Goal: Information Seeking & Learning: Find specific fact

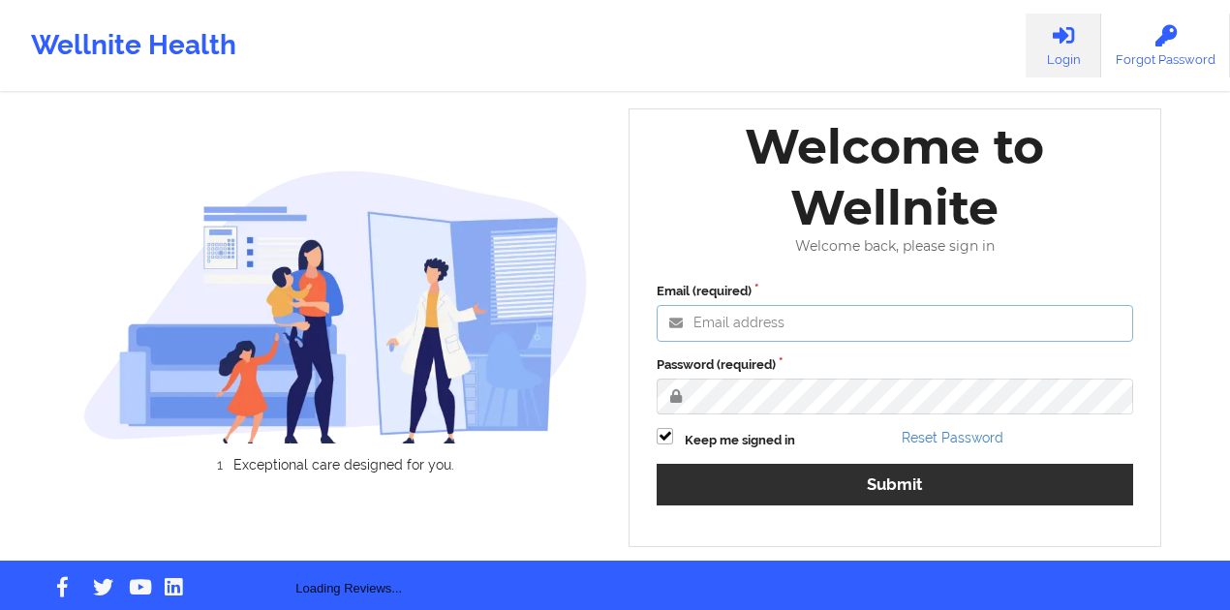
type input "[PERSON_NAME][EMAIL_ADDRESS][DOMAIN_NAME]"
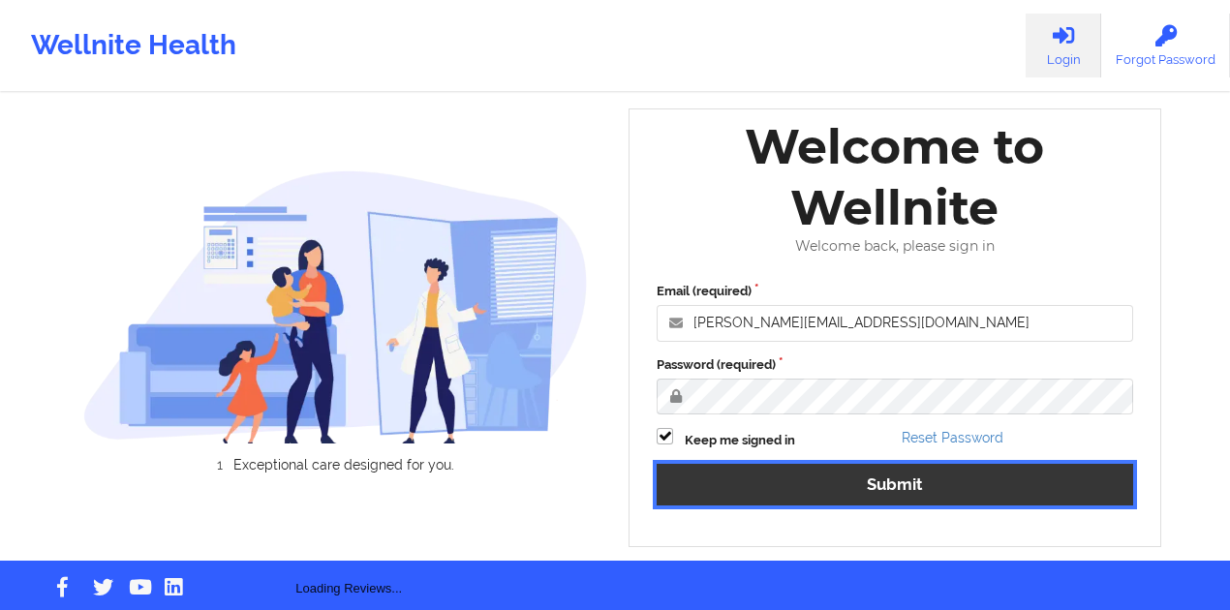
click at [788, 479] on button "Submit" at bounding box center [895, 485] width 476 height 42
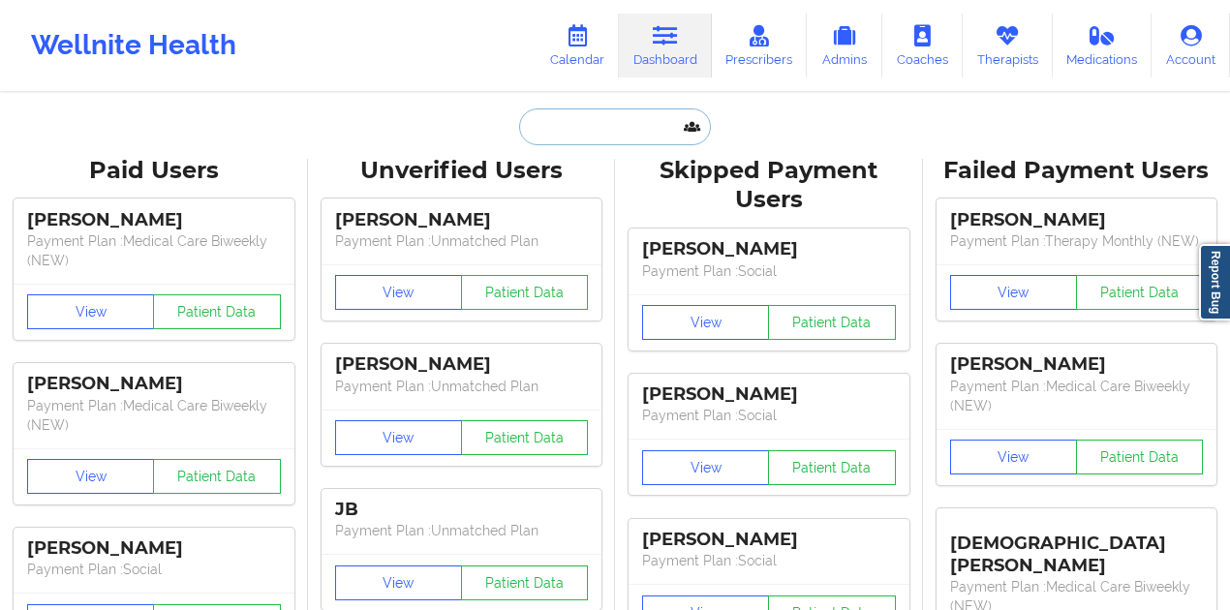
click at [645, 137] on input "text" at bounding box center [615, 126] width 192 height 37
paste input "[PERSON_NAME]"
type input "[PERSON_NAME]"
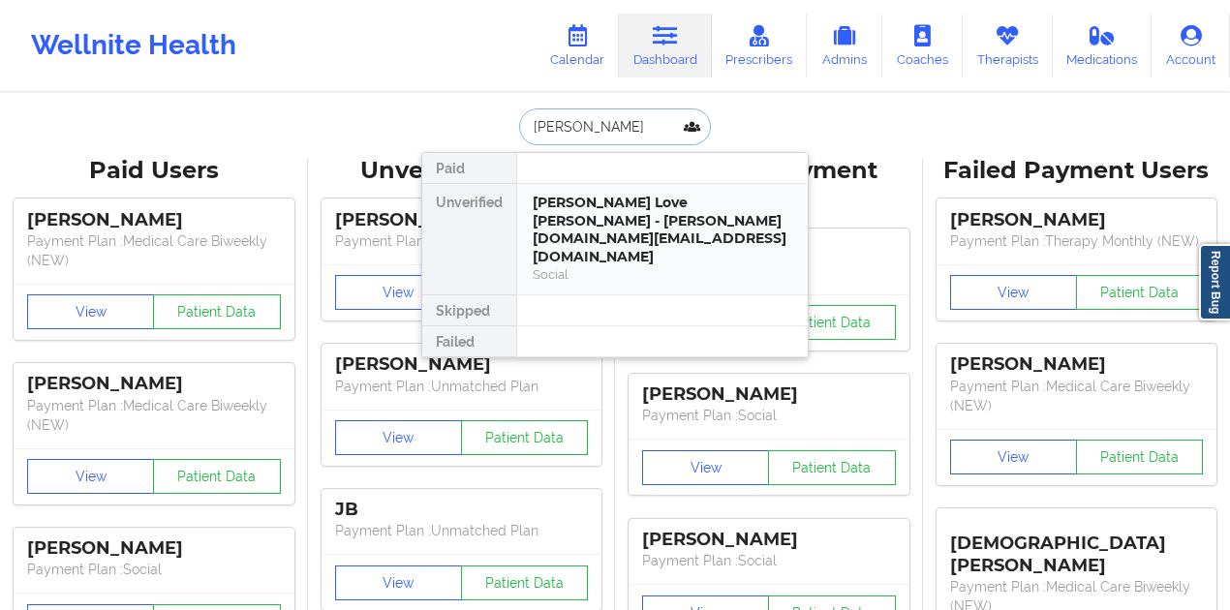
click at [655, 211] on div "[PERSON_NAME] Love [PERSON_NAME] - [PERSON_NAME][DOMAIN_NAME][EMAIL_ADDRESS][DO…" at bounding box center [663, 230] width 260 height 72
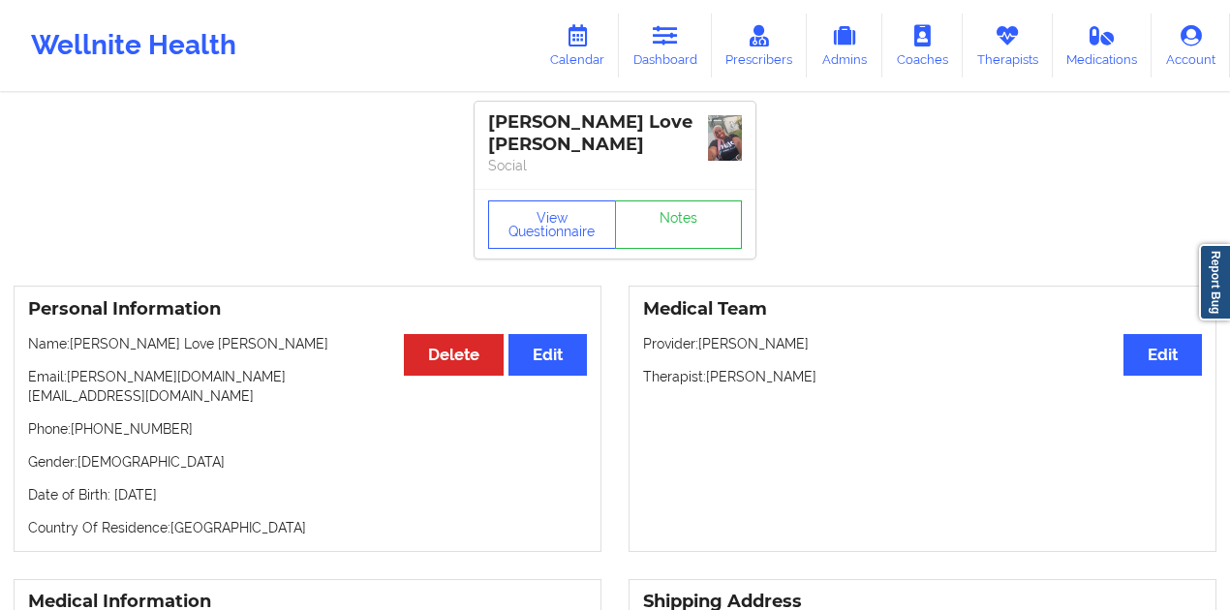
click at [711, 141] on img at bounding box center [725, 138] width 34 height 46
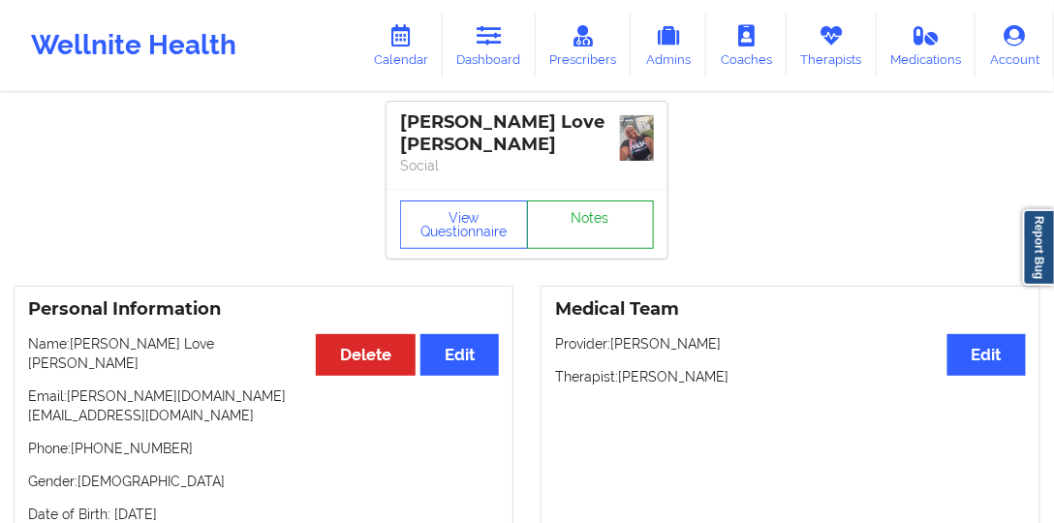
click at [592, 201] on link "Notes" at bounding box center [591, 224] width 128 height 48
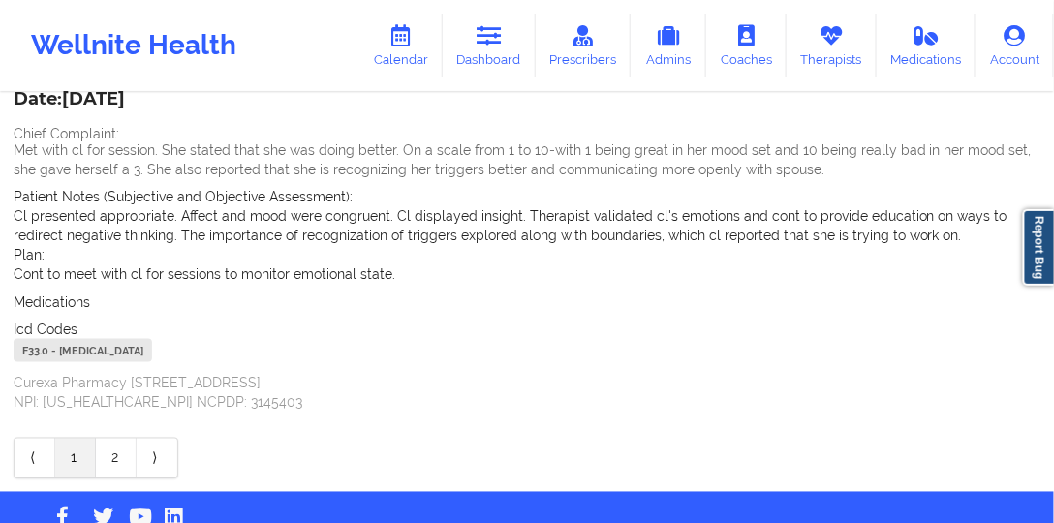
scroll to position [581, 0]
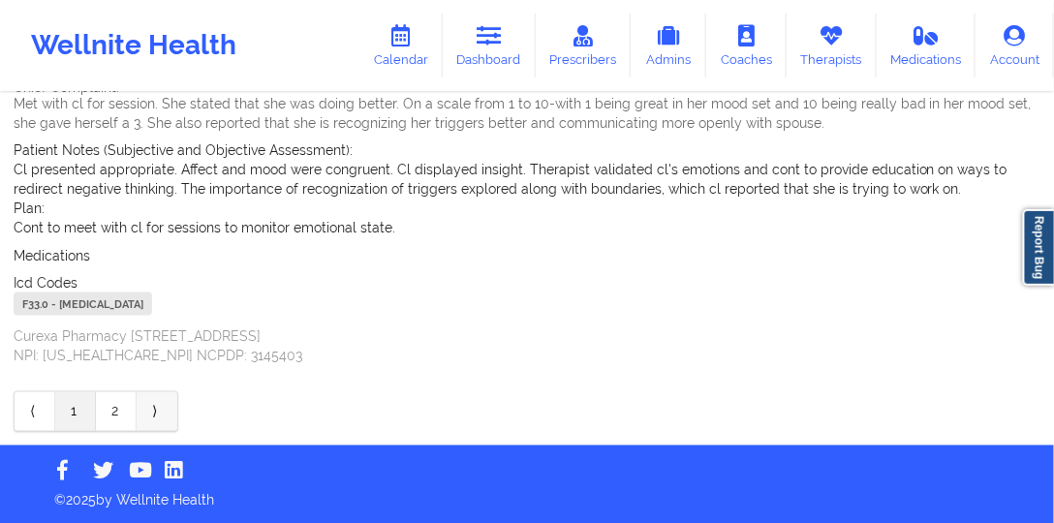
click at [170, 408] on link "⟩" at bounding box center [157, 411] width 41 height 39
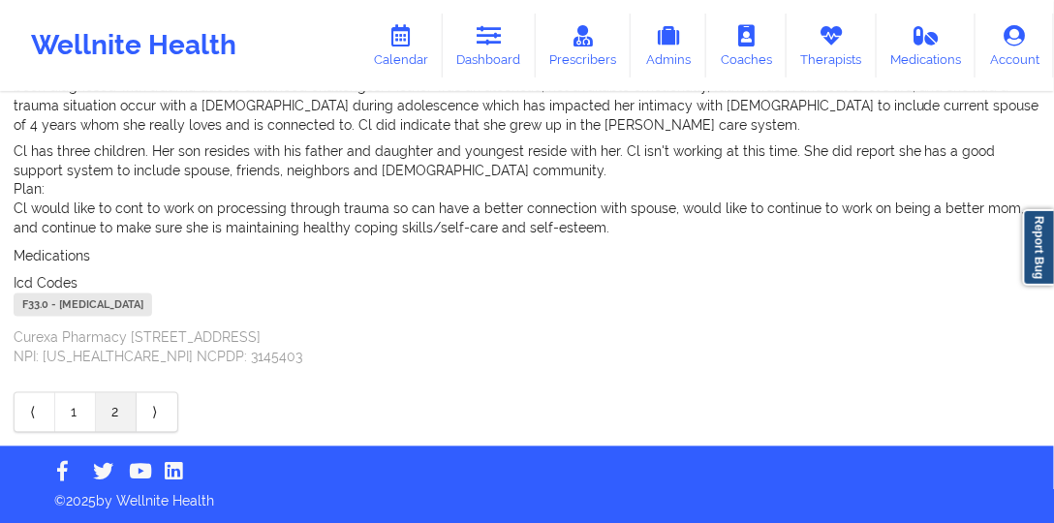
scroll to position [742, 0]
click at [125, 415] on link "2" at bounding box center [116, 412] width 41 height 39
click at [170, 404] on link "⟩" at bounding box center [157, 412] width 41 height 39
click at [161, 410] on link "⟩" at bounding box center [157, 412] width 41 height 39
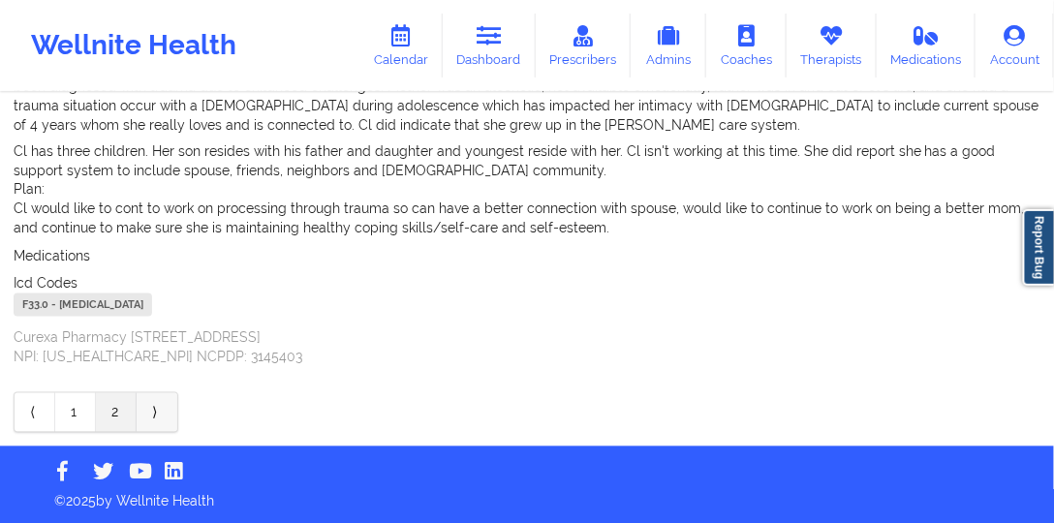
click at [160, 411] on link "⟩" at bounding box center [157, 412] width 41 height 39
click at [107, 408] on link "2" at bounding box center [116, 412] width 41 height 39
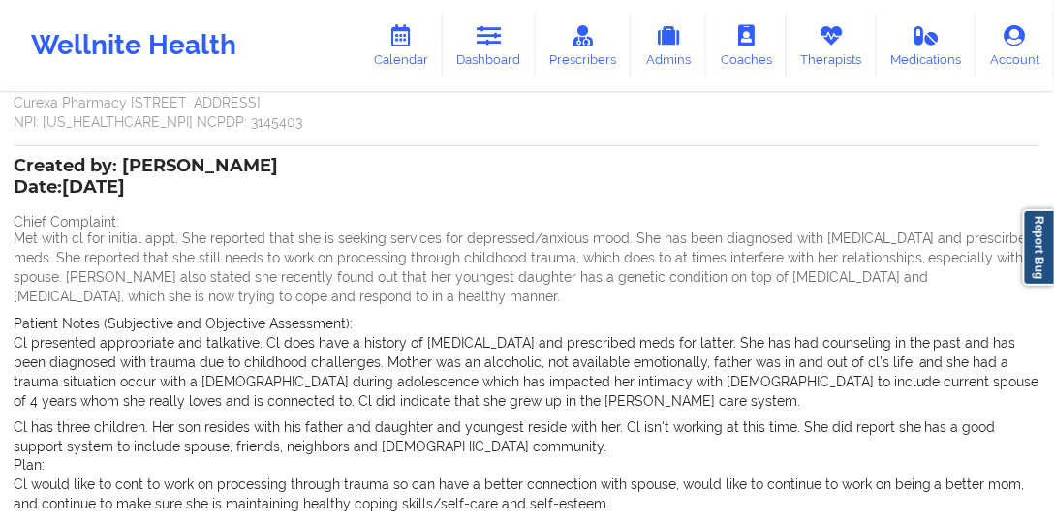
scroll to position [466, 0]
click at [126, 236] on p "Met with cl for initial appt. She reported that she is seeking services for dep…" at bounding box center [527, 267] width 1027 height 77
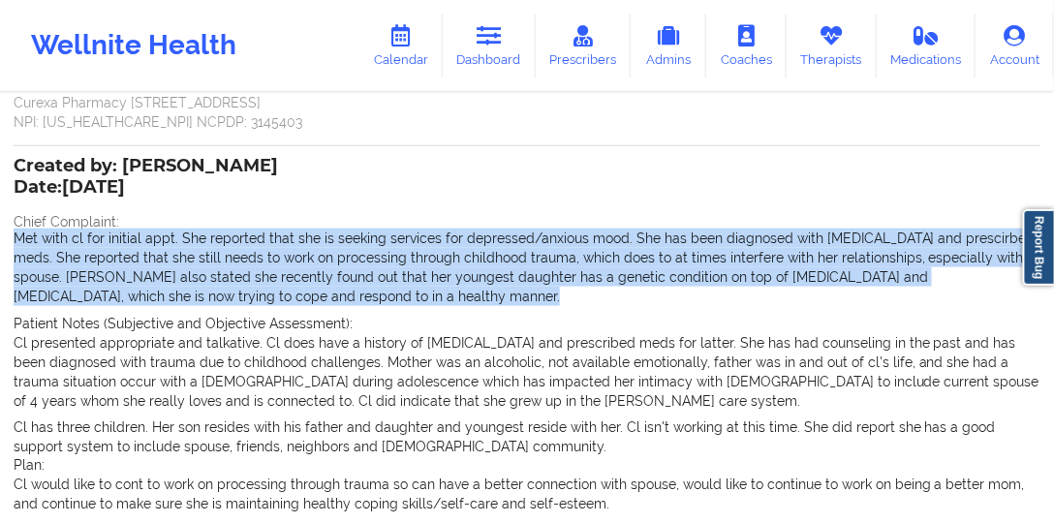
click at [126, 236] on p "Met with cl for initial appt. She reported that she is seeking services for dep…" at bounding box center [527, 267] width 1027 height 77
click at [103, 242] on p "Met with cl for initial appt. She reported that she is seeking services for dep…" at bounding box center [527, 267] width 1027 height 77
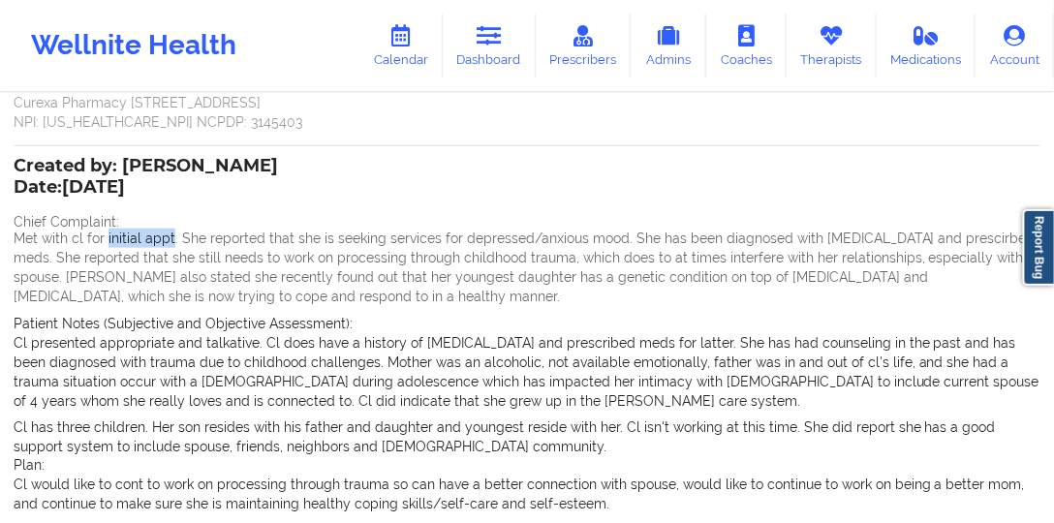
drag, startPoint x: 103, startPoint y: 242, endPoint x: 156, endPoint y: 241, distance: 53.3
click at [156, 241] on p "Met with cl for initial appt. She reported that she is seeking services for dep…" at bounding box center [527, 267] width 1027 height 77
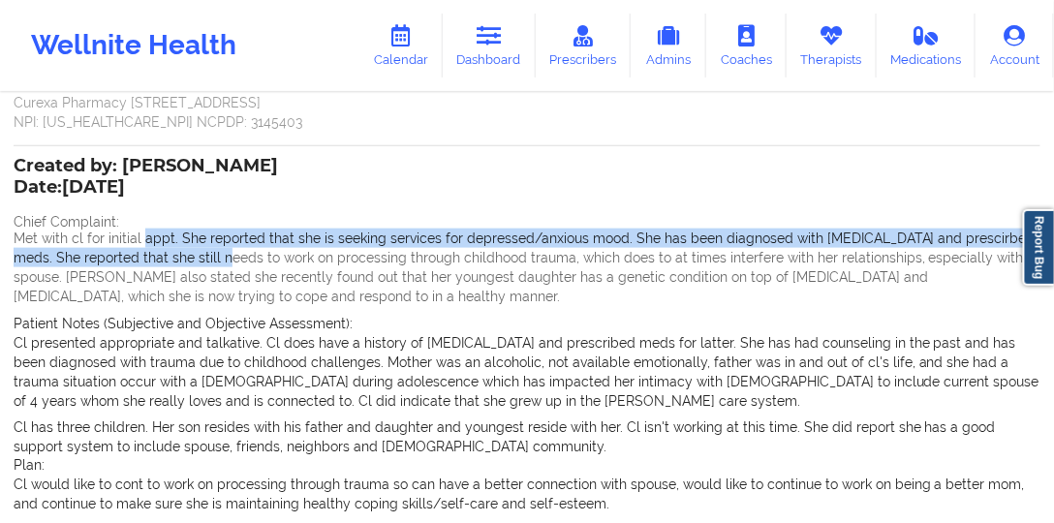
drag, startPoint x: 155, startPoint y: 241, endPoint x: 202, endPoint y: 248, distance: 47.9
click at [202, 248] on p "Met with cl for initial appt. She reported that she is seeking services for dep…" at bounding box center [527, 267] width 1027 height 77
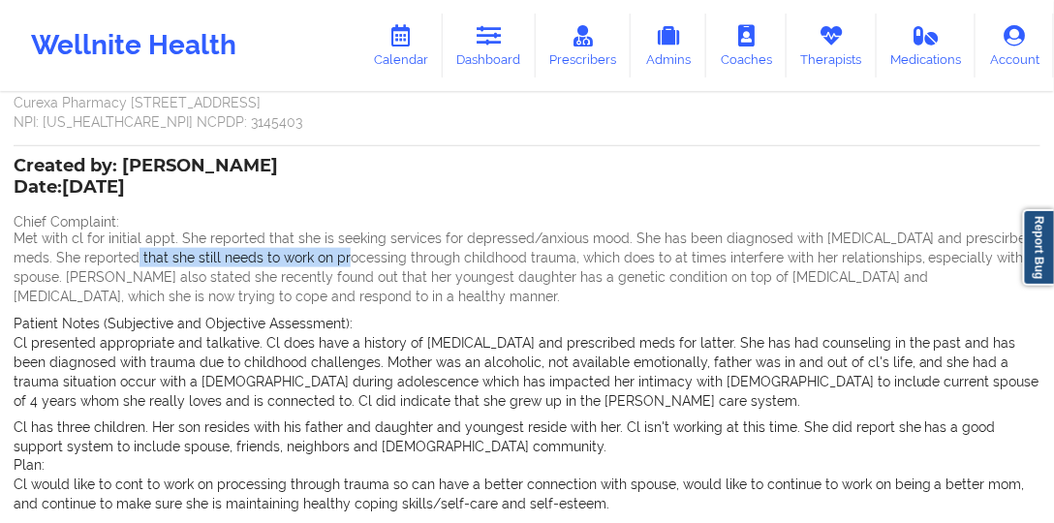
drag, startPoint x: 119, startPoint y: 247, endPoint x: 334, endPoint y: 248, distance: 215.0
click at [334, 248] on p "Met with cl for initial appt. She reported that she is seeking services for dep…" at bounding box center [527, 267] width 1027 height 77
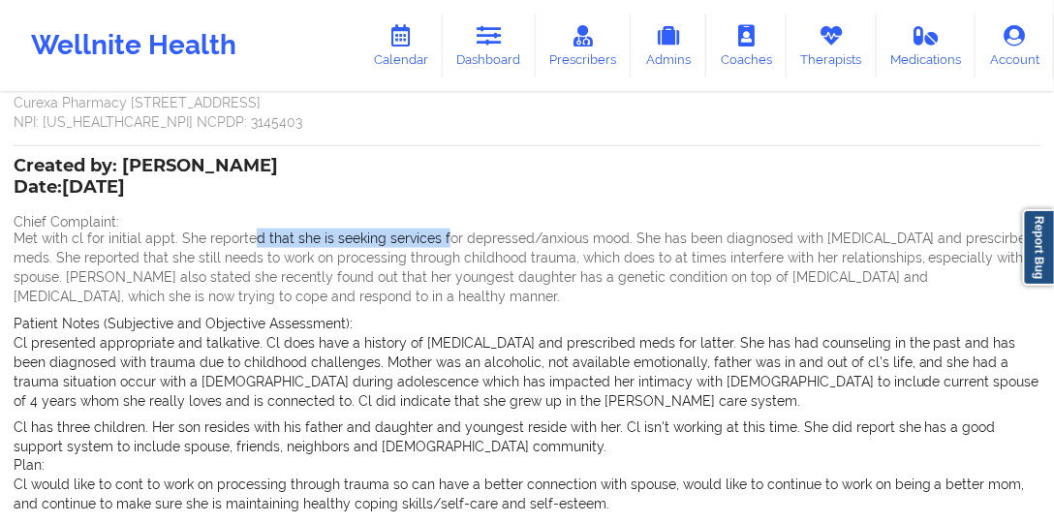
drag, startPoint x: 246, startPoint y: 229, endPoint x: 454, endPoint y: 245, distance: 208.9
click at [453, 245] on p "Met with cl for initial appt. She reported that she is seeking services for dep…" at bounding box center [527, 267] width 1027 height 77
click at [454, 245] on p "Met with cl for initial appt. She reported that she is seeking services for dep…" at bounding box center [527, 267] width 1027 height 77
drag, startPoint x: 387, startPoint y: 243, endPoint x: 528, endPoint y: 243, distance: 140.4
click at [528, 243] on p "Met with cl for initial appt. She reported that she is seeking services for dep…" at bounding box center [527, 267] width 1027 height 77
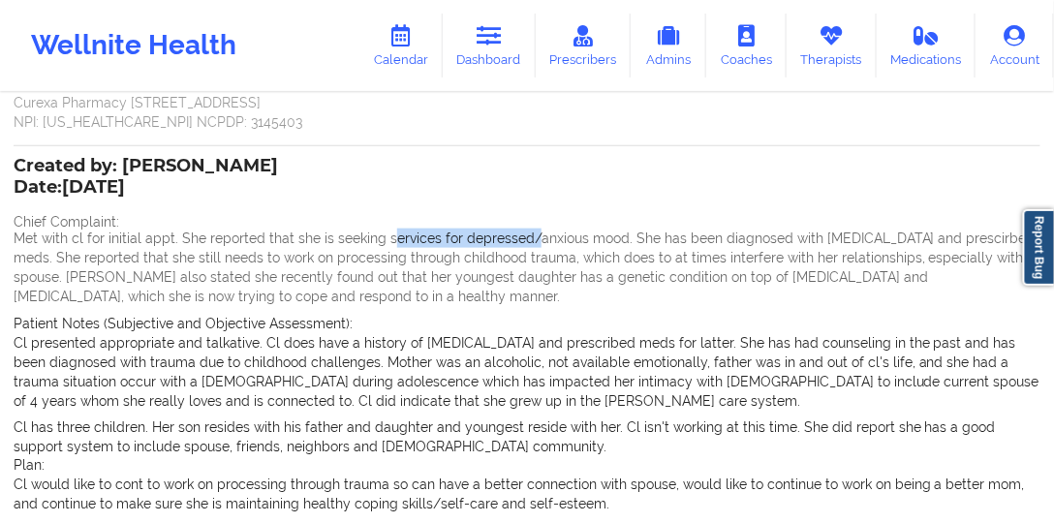
click at [528, 243] on p "Met with cl for initial appt. She reported that she is seeking services for dep…" at bounding box center [527, 267] width 1027 height 77
drag, startPoint x: 462, startPoint y: 238, endPoint x: 656, endPoint y: 242, distance: 193.7
click at [607, 242] on p "Met with cl for initial appt. She reported that she is seeking services for dep…" at bounding box center [527, 267] width 1027 height 77
click at [666, 241] on p "Met with cl for initial appt. She reported that she is seeking services for dep…" at bounding box center [527, 267] width 1027 height 77
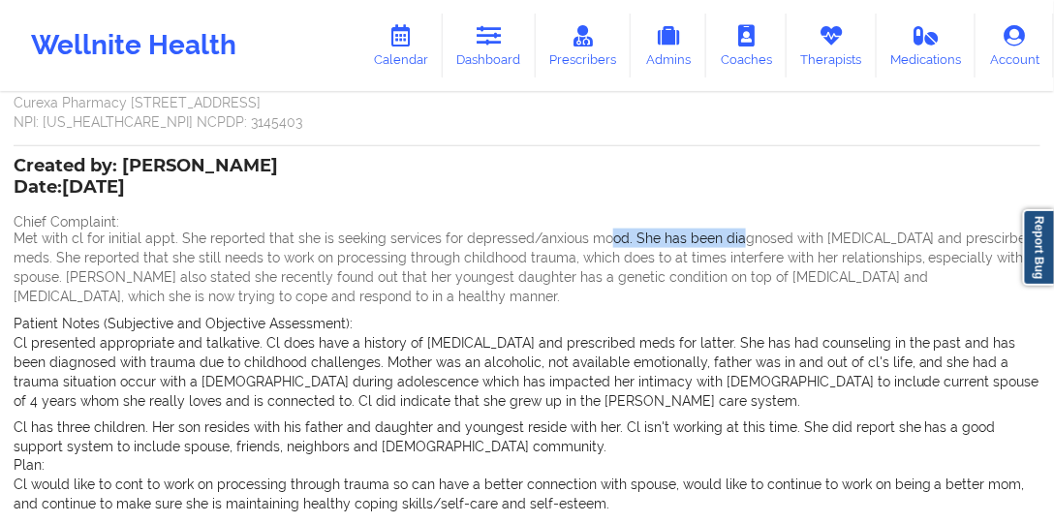
drag, startPoint x: 602, startPoint y: 238, endPoint x: 733, endPoint y: 239, distance: 130.7
click at [732, 239] on p "Met with cl for initial appt. She reported that she is seeking services for dep…" at bounding box center [527, 267] width 1027 height 77
click at [733, 239] on p "Met with cl for initial appt. She reported that she is seeking services for dep…" at bounding box center [527, 267] width 1027 height 77
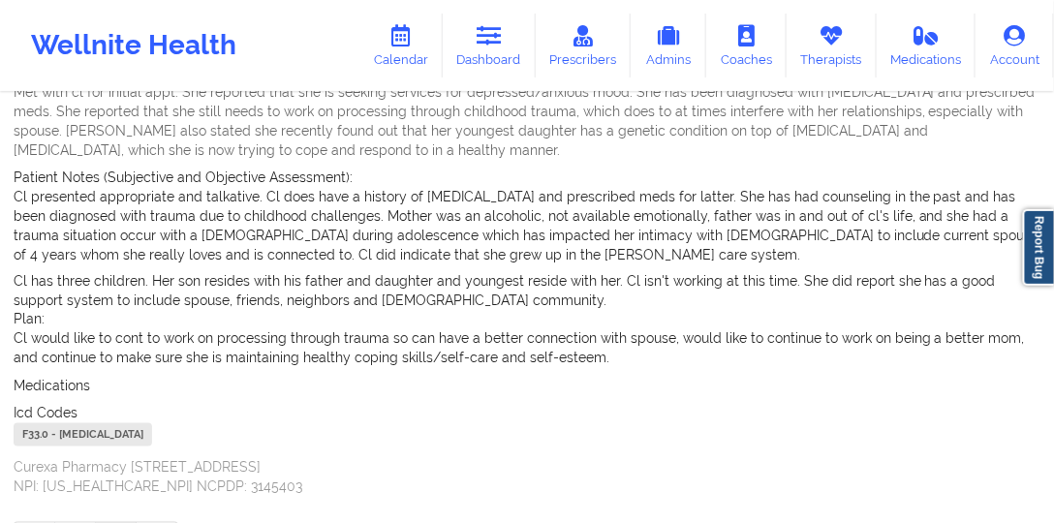
scroll to position [631, 0]
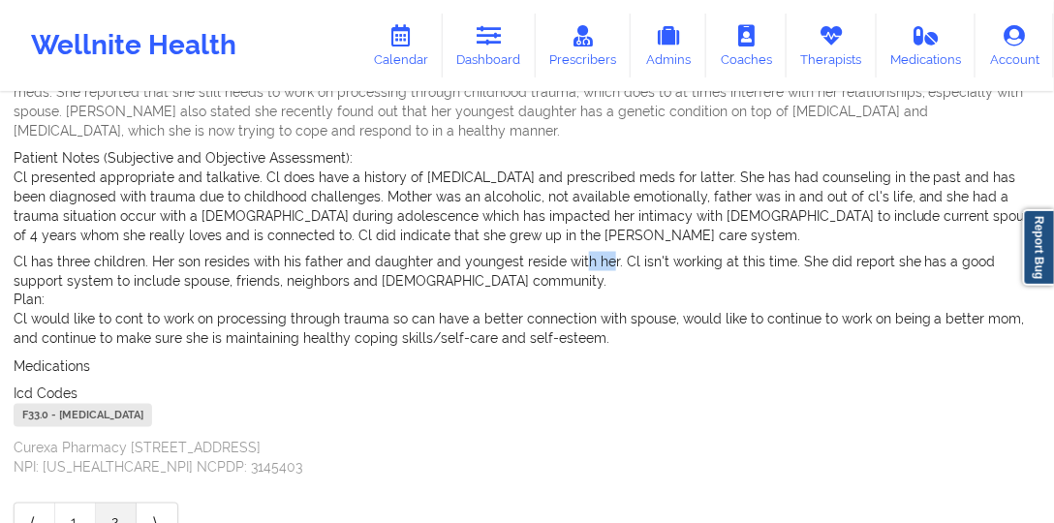
drag, startPoint x: 580, startPoint y: 261, endPoint x: 600, endPoint y: 261, distance: 20.3
click at [600, 261] on p "Cl has three children. Her son resides with his father and daughter and younges…" at bounding box center [527, 271] width 1027 height 39
drag, startPoint x: 630, startPoint y: 260, endPoint x: 747, endPoint y: 260, distance: 117.2
click at [746, 260] on p "Cl has three children. Her son resides with his father and daughter and younges…" at bounding box center [527, 271] width 1027 height 39
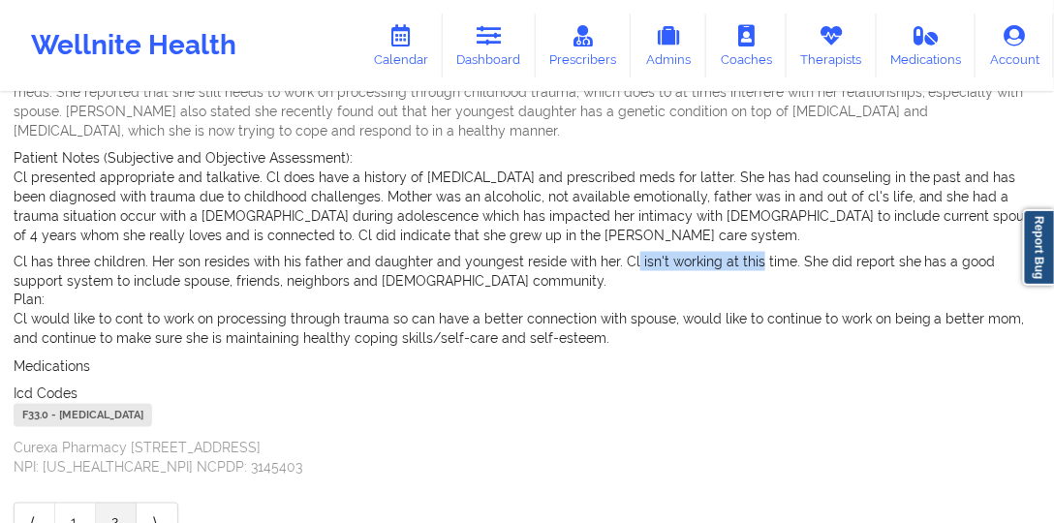
click at [747, 260] on p "Cl has three children. Her son resides with his father and daughter and younges…" at bounding box center [527, 271] width 1027 height 39
drag, startPoint x: 733, startPoint y: 260, endPoint x: 873, endPoint y: 264, distance: 139.5
click at [873, 264] on p "Cl has three children. Her son resides with his father and daughter and younges…" at bounding box center [527, 271] width 1027 height 39
drag, startPoint x: 783, startPoint y: 263, endPoint x: 915, endPoint y: 264, distance: 131.7
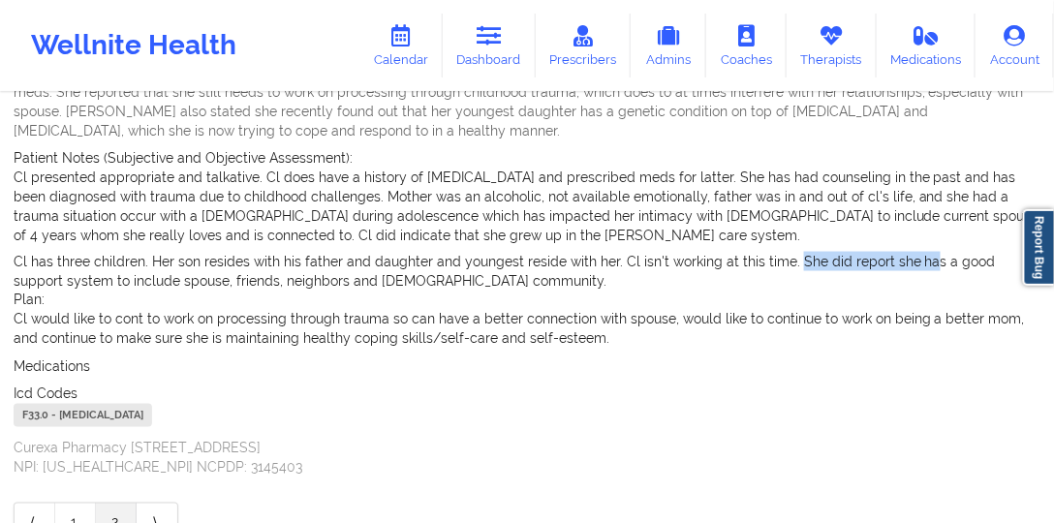
click at [915, 264] on p "Cl has three children. Her son resides with his father and daughter and younges…" at bounding box center [527, 271] width 1027 height 39
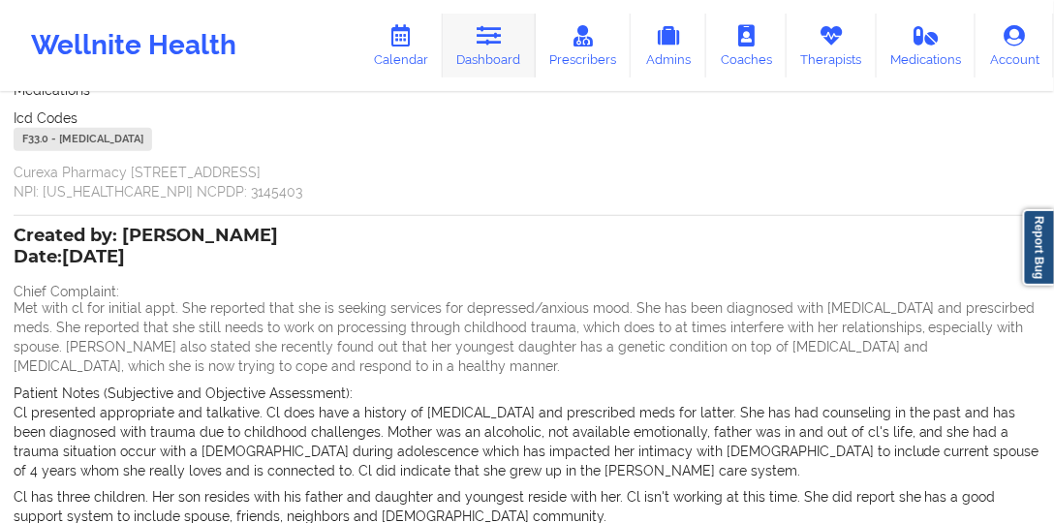
scroll to position [299, 0]
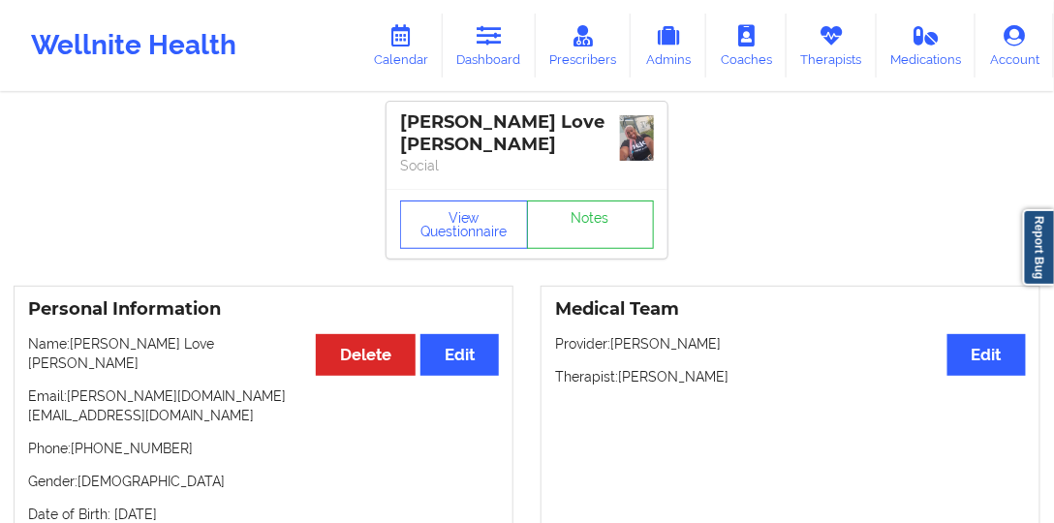
scroll to position [110, 0]
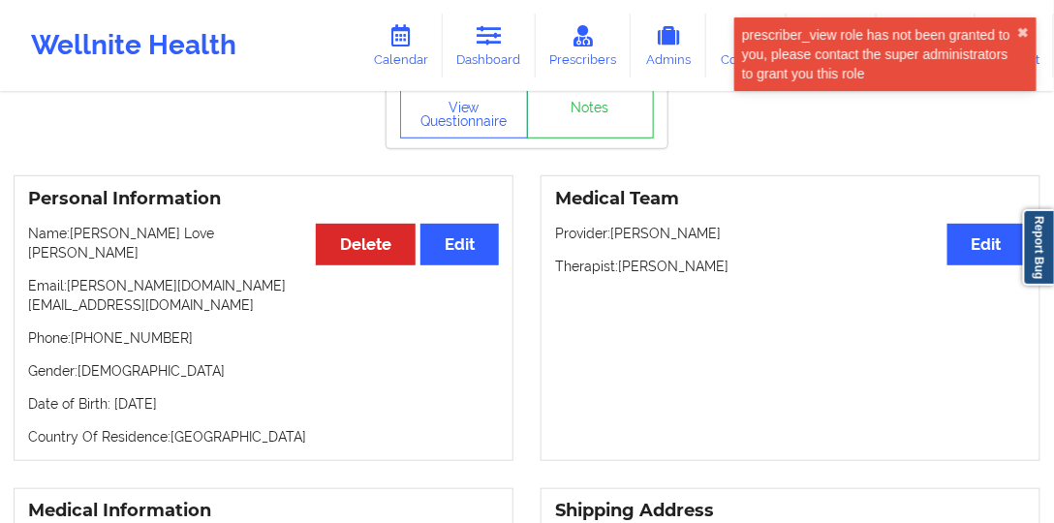
click at [167, 328] on p "Phone: [PHONE_NUMBER]" at bounding box center [263, 337] width 471 height 19
drag, startPoint x: 167, startPoint y: 300, endPoint x: 89, endPoint y: 301, distance: 77.5
click at [89, 328] on p "Phone: [PHONE_NUMBER]" at bounding box center [263, 337] width 471 height 19
copy p "[PHONE_NUMBER]"
click at [593, 119] on link "Notes" at bounding box center [591, 114] width 128 height 48
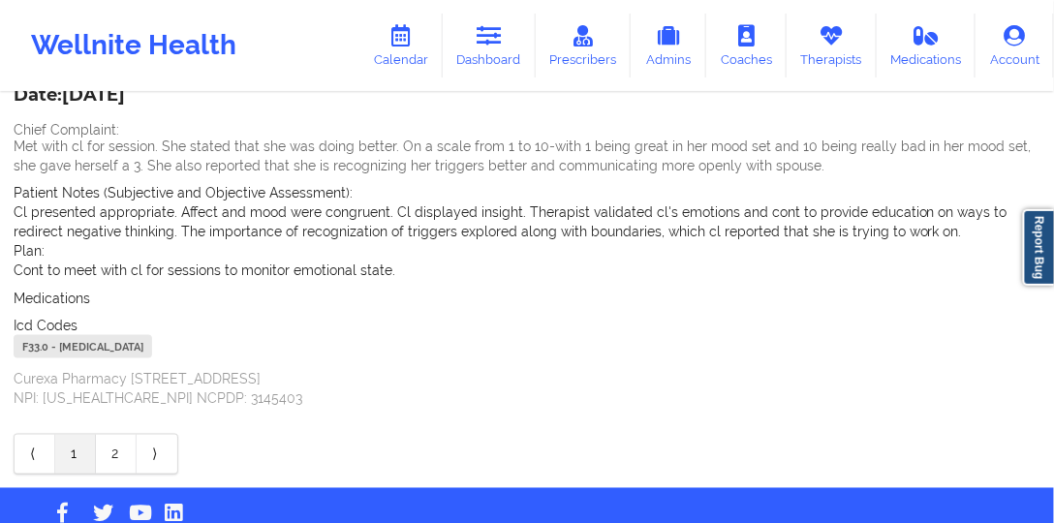
scroll to position [581, 0]
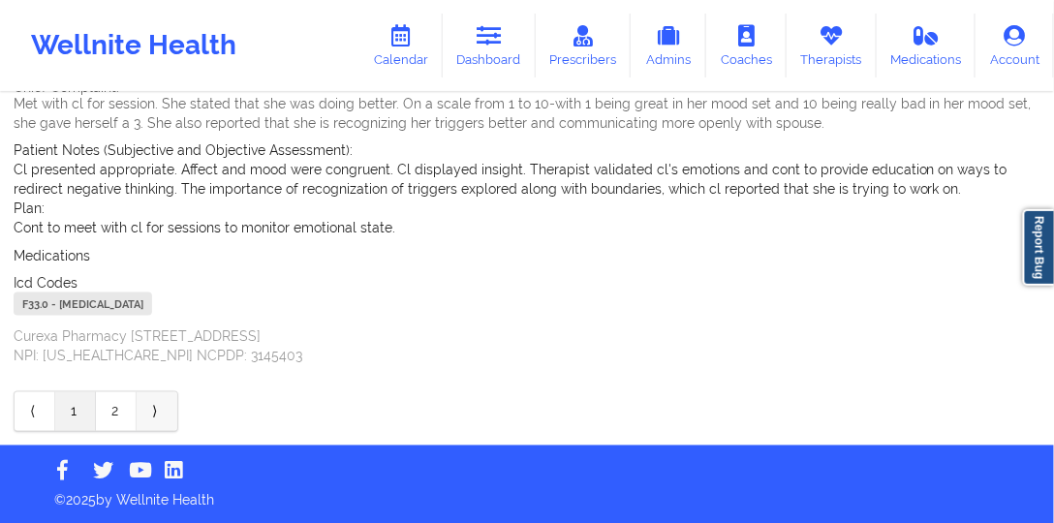
click at [159, 408] on link "⟩" at bounding box center [157, 411] width 41 height 39
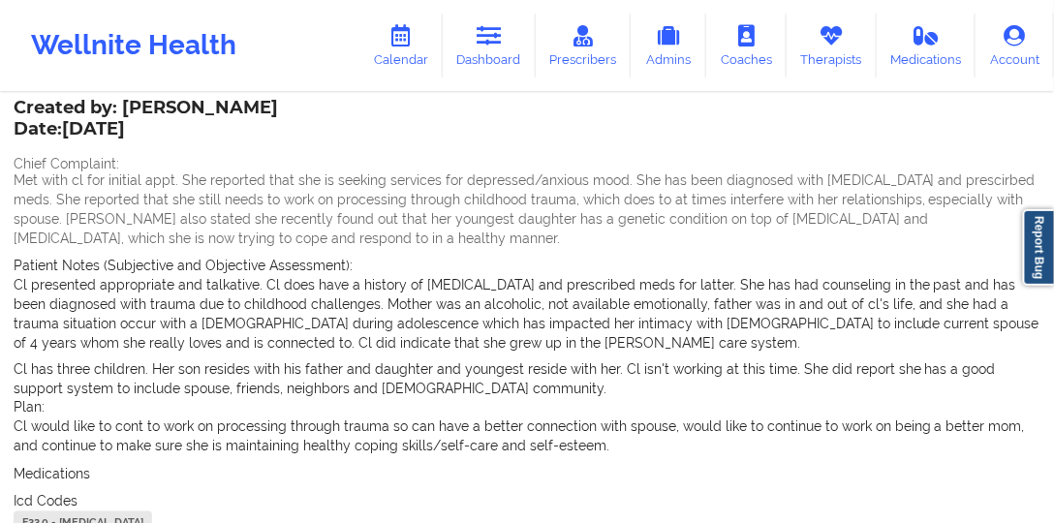
scroll to position [523, 0]
drag, startPoint x: 338, startPoint y: 308, endPoint x: 15, endPoint y: 155, distance: 357.8
click at [15, 155] on div "Created by: [PERSON_NAME] Date: [DATE] Chief Complaint: Met with cl for initial…" at bounding box center [527, 344] width 1027 height 483
copy div "Chief Complaint: Met with cl for initial appt. She reported that she is seeking…"
click at [628, 328] on p "Cl presented appropriate and talkative. Cl does have a history of [MEDICAL_DATA…" at bounding box center [527, 314] width 1027 height 77
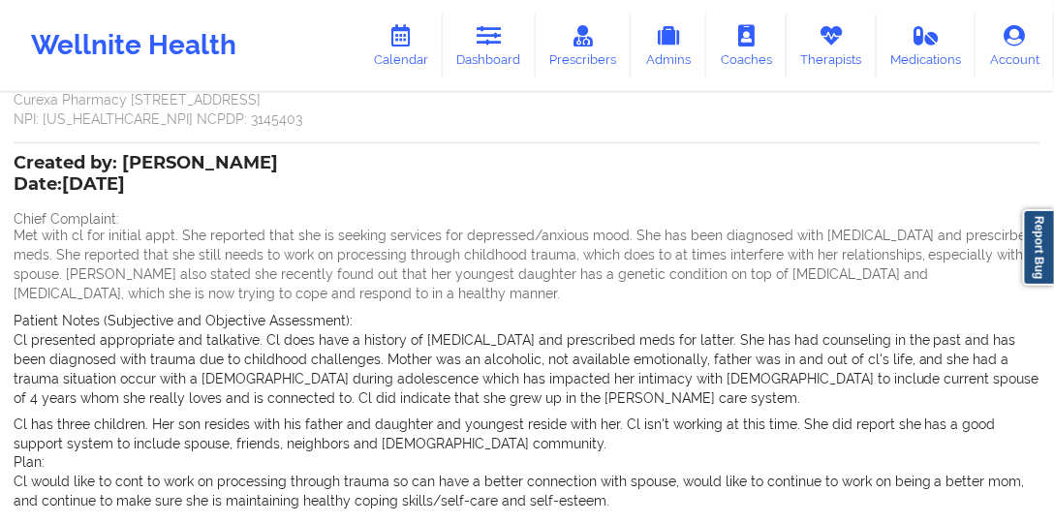
scroll to position [467, 0]
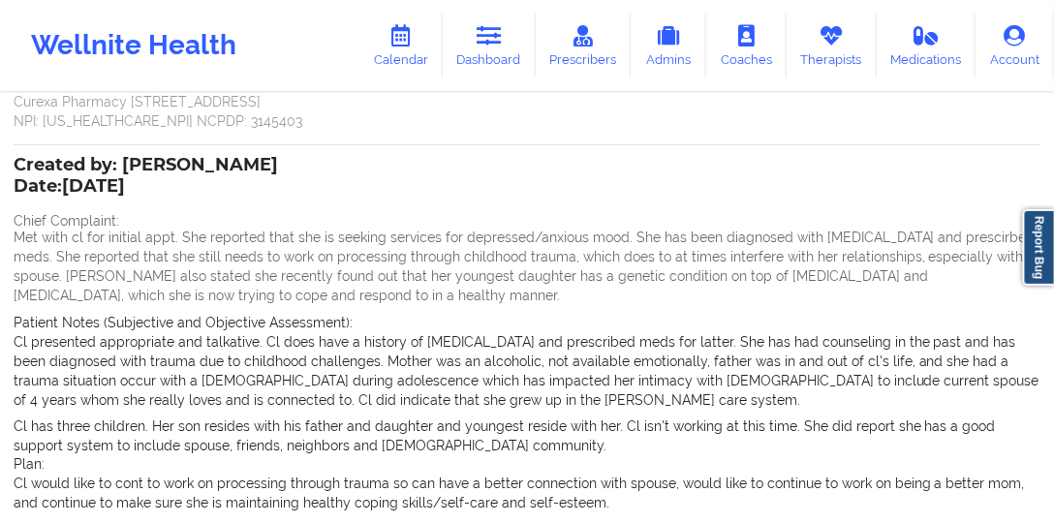
click at [165, 159] on div "Created by: [PERSON_NAME] Date: [DATE]" at bounding box center [146, 177] width 264 height 45
drag, startPoint x: 165, startPoint y: 159, endPoint x: 238, endPoint y: 156, distance: 73.7
click at [238, 156] on div "Created by: [PERSON_NAME] Date: [DATE]" at bounding box center [146, 177] width 264 height 45
copy div "[PERSON_NAME]"
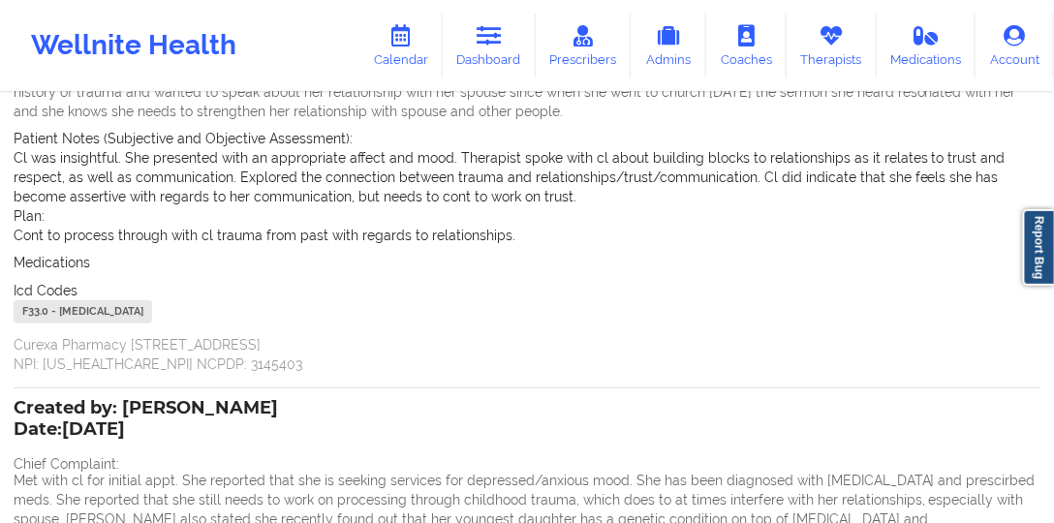
scroll to position [221, 0]
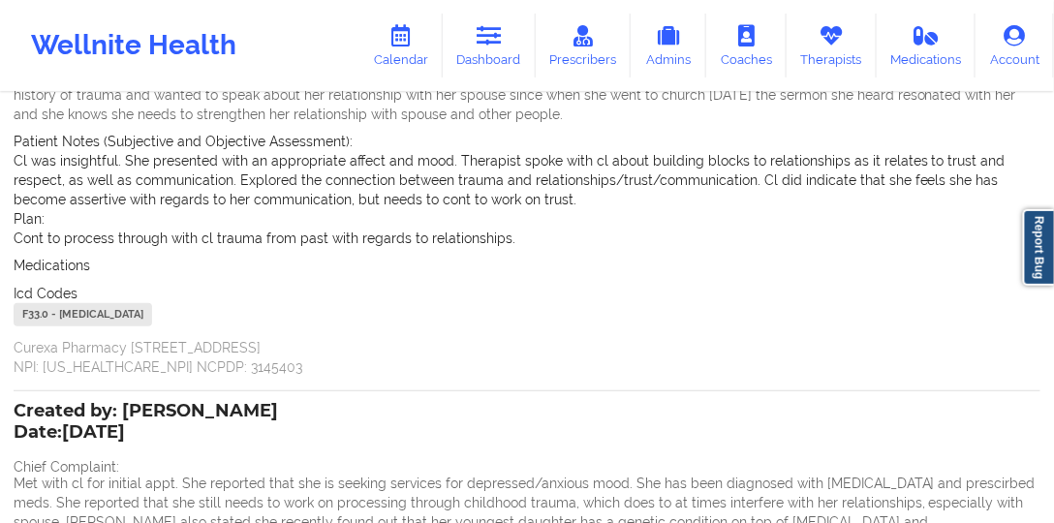
click at [149, 280] on div "Created by: [PERSON_NAME] Date: [DATE] Chief Complaint: Met with cl for second …" at bounding box center [527, 187] width 1027 height 380
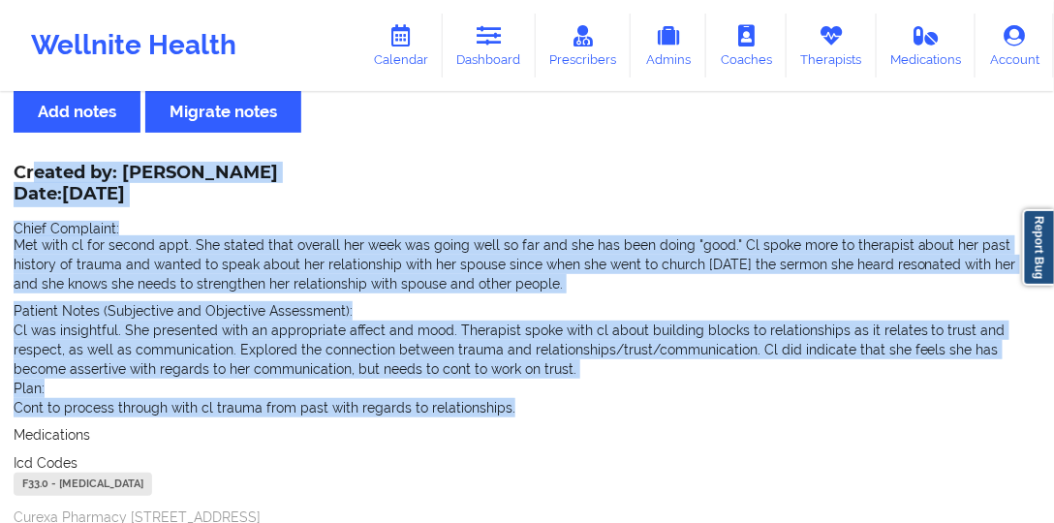
scroll to position [48, 0]
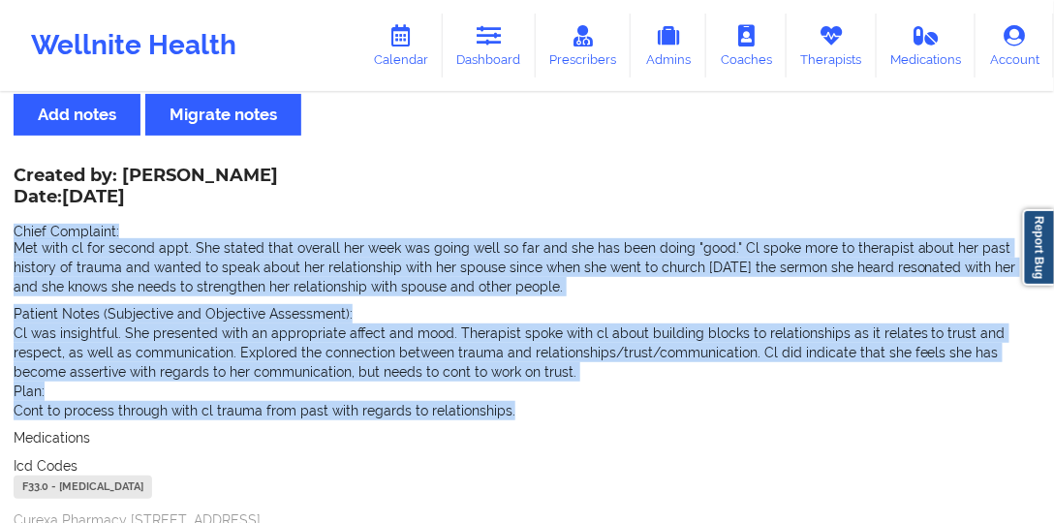
drag, startPoint x: 487, startPoint y: 237, endPoint x: 2, endPoint y: 225, distance: 485.4
copy div "Chief Complaint: Met with cl for second appt. She stated that overall her week …"
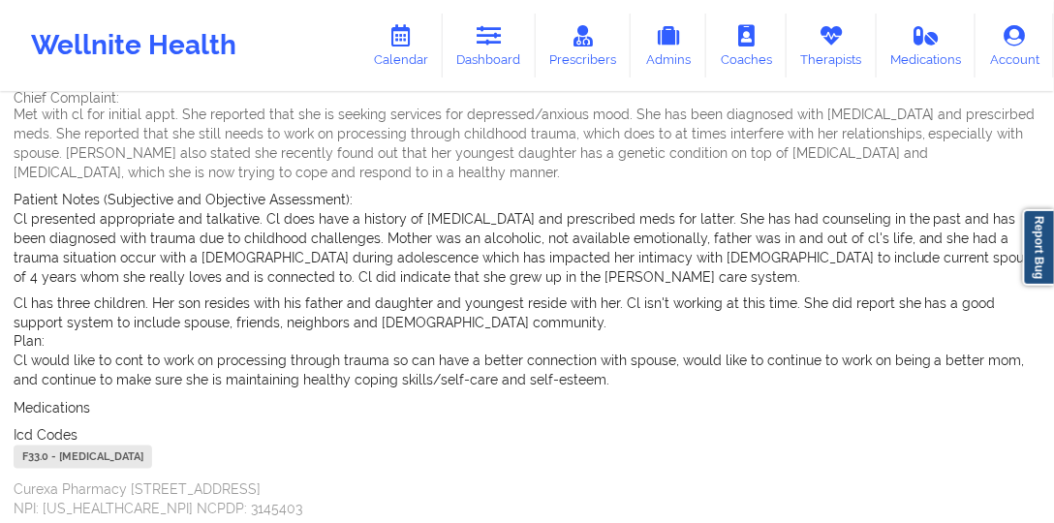
scroll to position [713, 0]
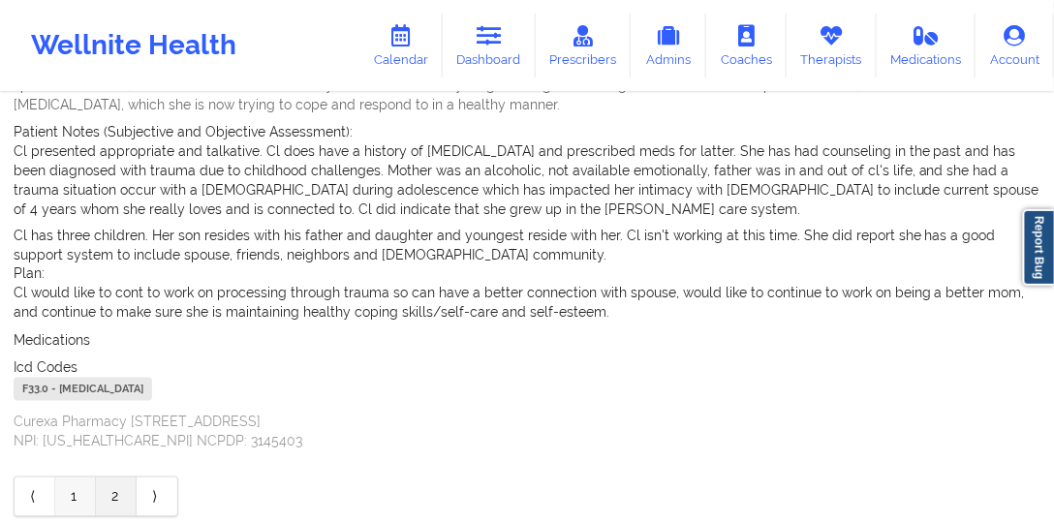
click at [81, 484] on link "1" at bounding box center [75, 496] width 41 height 39
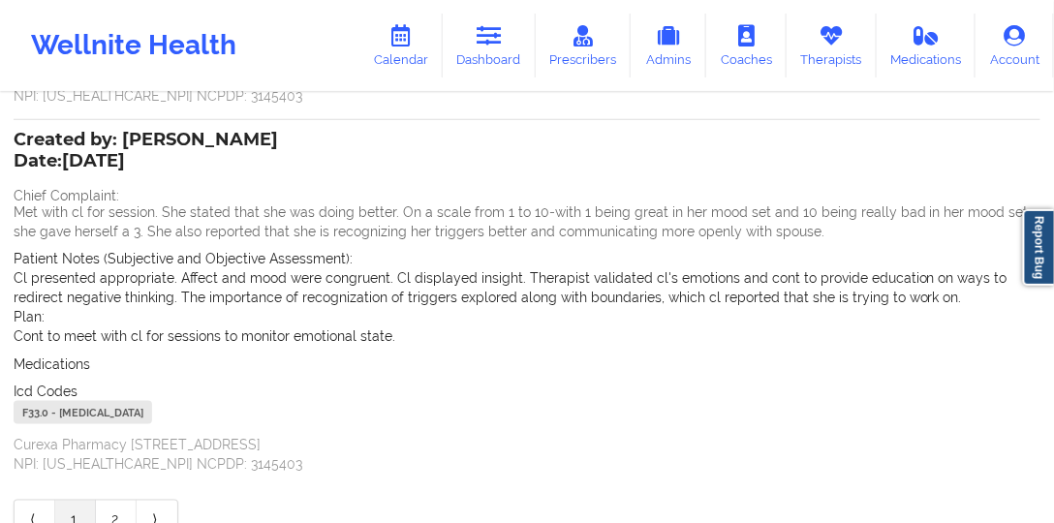
scroll to position [470, 0]
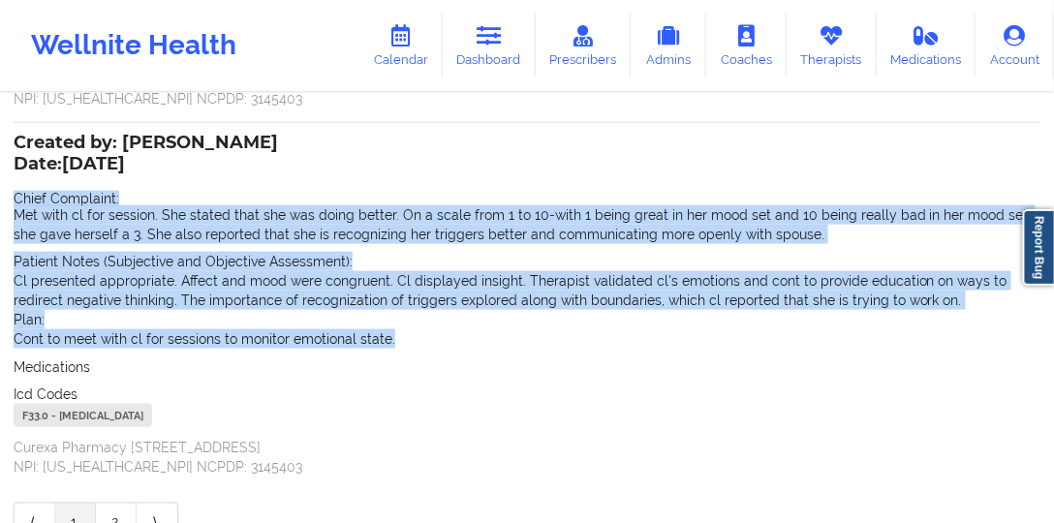
drag, startPoint x: 13, startPoint y: 197, endPoint x: 452, endPoint y: 342, distance: 463.1
click at [452, 342] on div "Name: [PERSON_NAME] Love [PERSON_NAME] Add notes Migrate notes Created by: [PER…" at bounding box center [527, 91] width 1054 height 932
copy div "Chief Complaint: Met with cl for session. She stated that she was doing better.…"
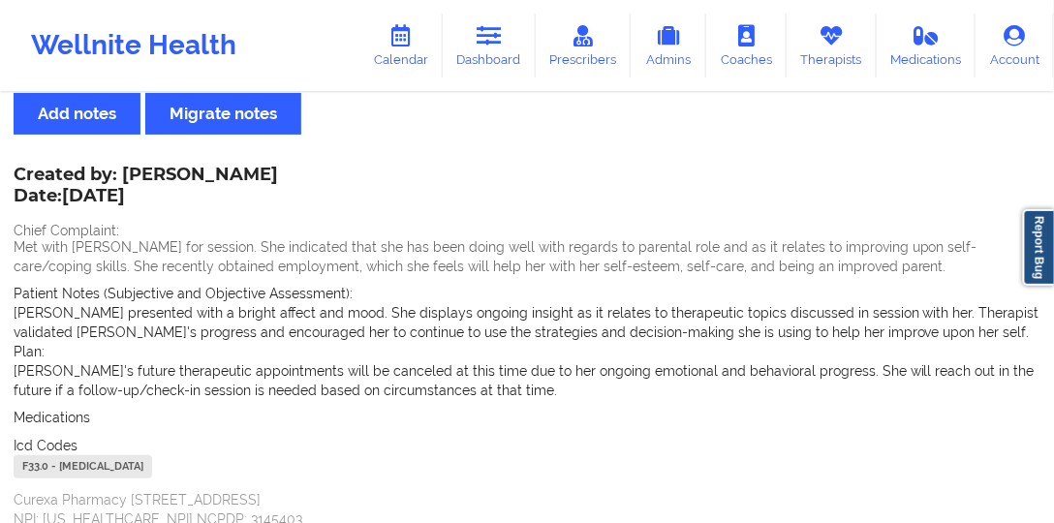
scroll to position [166, 0]
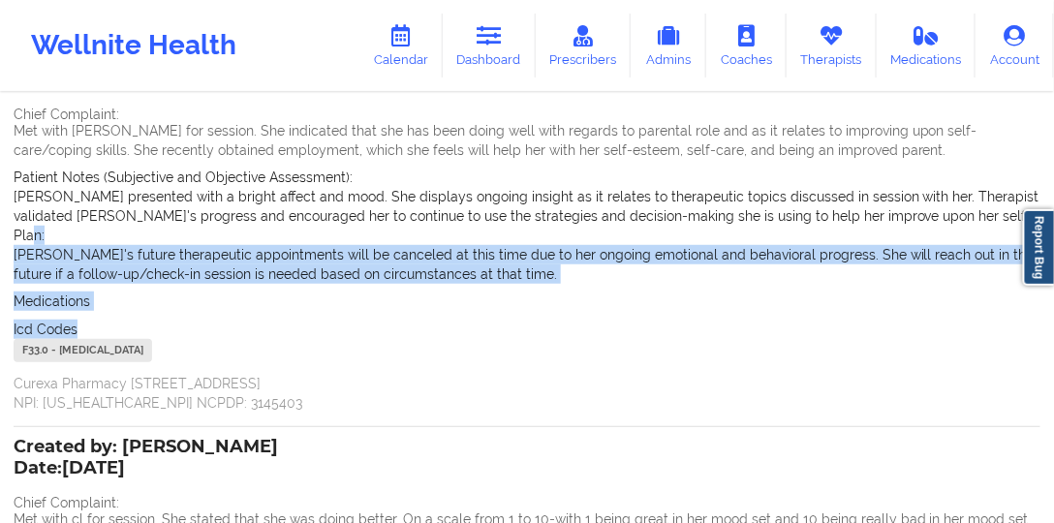
drag, startPoint x: 169, startPoint y: 318, endPoint x: 34, endPoint y: 240, distance: 155.3
click at [34, 240] on div "Created by: [PERSON_NAME] Date: [DATE] Chief Complaint: Met with [PERSON_NAME] …" at bounding box center [527, 232] width 1027 height 360
click at [125, 306] on div "Medications" at bounding box center [527, 301] width 1027 height 19
click at [520, 267] on p "[PERSON_NAME]'s future therapeutic appointments will be canceled at this time d…" at bounding box center [527, 264] width 1027 height 39
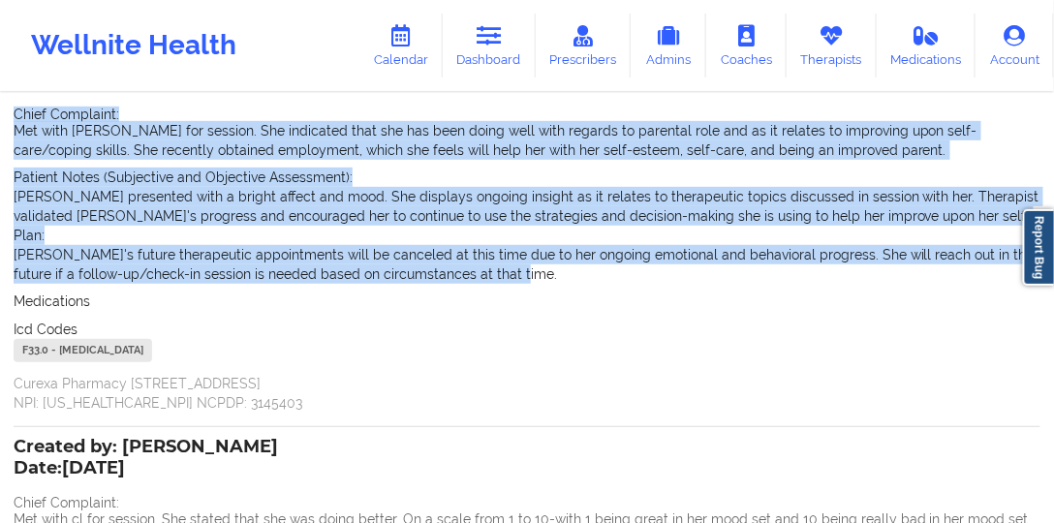
drag, startPoint x: 515, startPoint y: 277, endPoint x: 11, endPoint y: 114, distance: 530.2
click at [11, 114] on div "Name: [PERSON_NAME] Love [PERSON_NAME] Add notes Migrate notes Created by: [PER…" at bounding box center [527, 395] width 1054 height 932
copy div "Chief Complaint: Met with [PERSON_NAME] for session. She indicated that she has…"
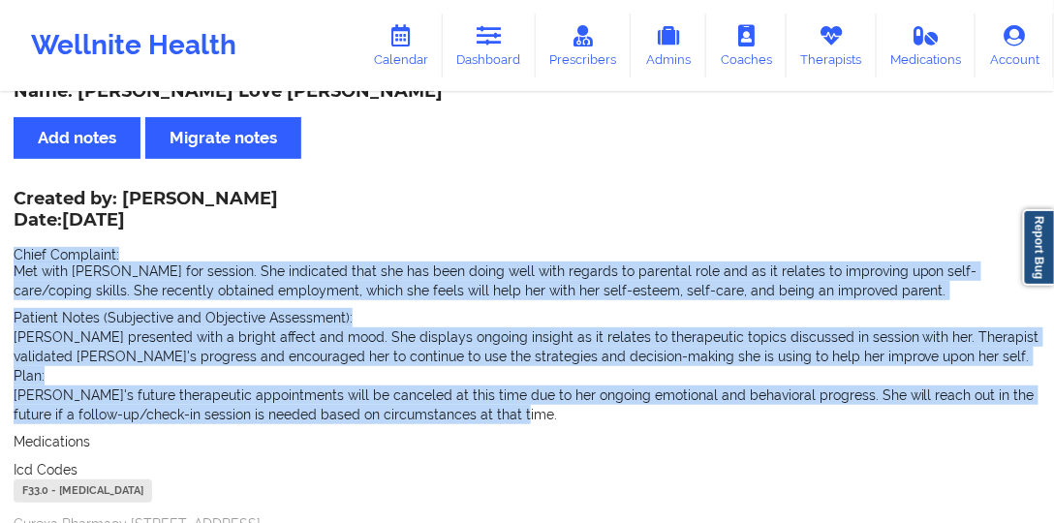
scroll to position [0, 0]
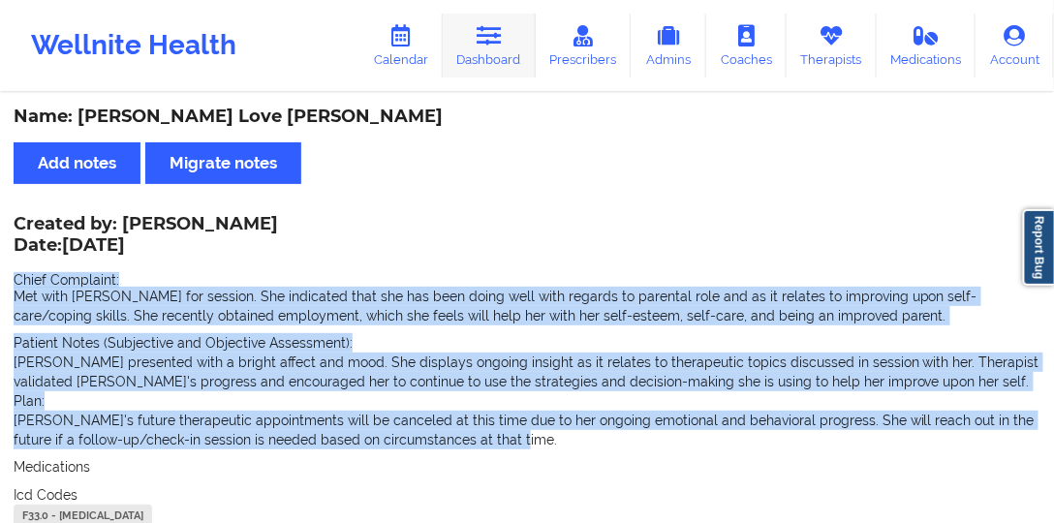
click at [453, 39] on link "Dashboard" at bounding box center [489, 46] width 93 height 64
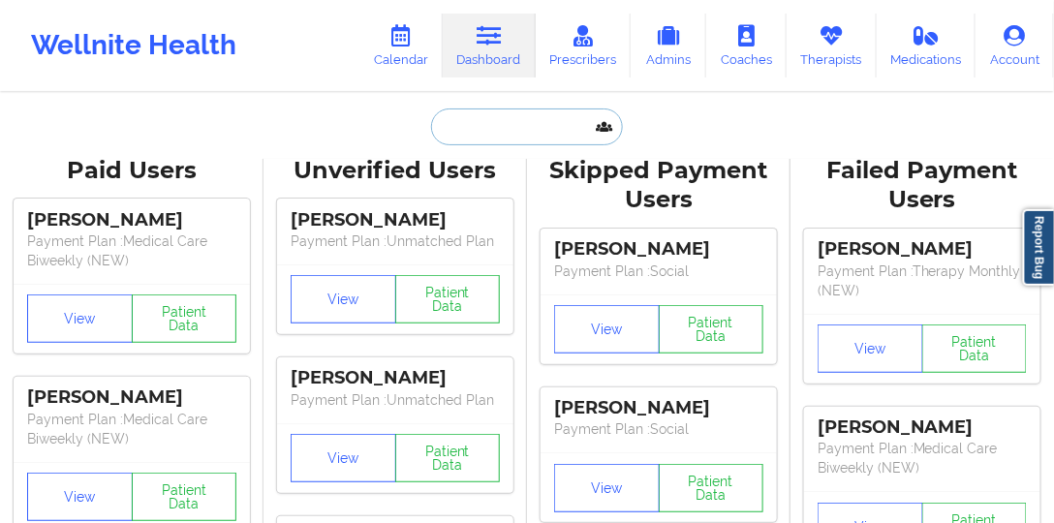
click at [490, 136] on input "text" at bounding box center [527, 126] width 192 height 37
paste input "[PERSON_NAME]"
type input "[PERSON_NAME]"
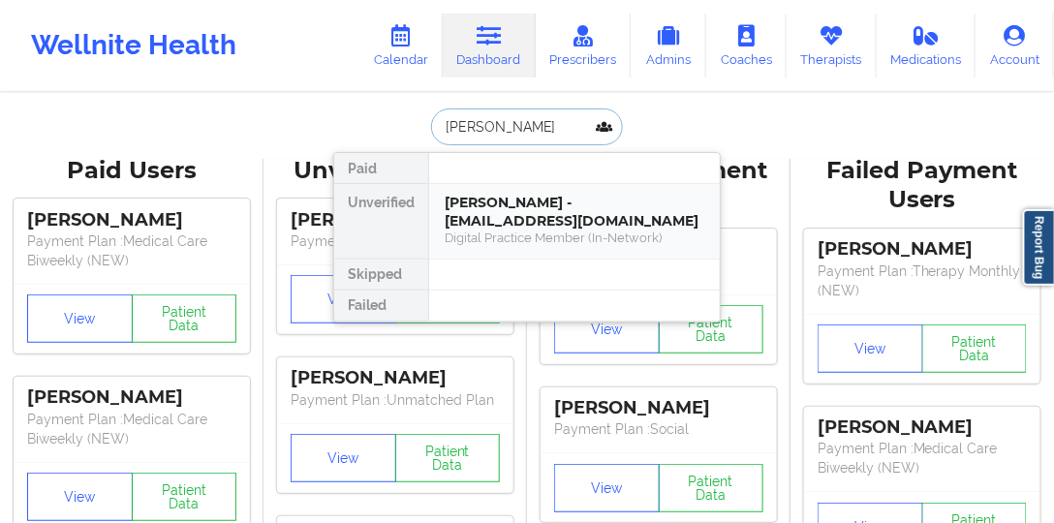
click at [508, 218] on div "[PERSON_NAME] - [EMAIL_ADDRESS][DOMAIN_NAME]" at bounding box center [575, 212] width 260 height 36
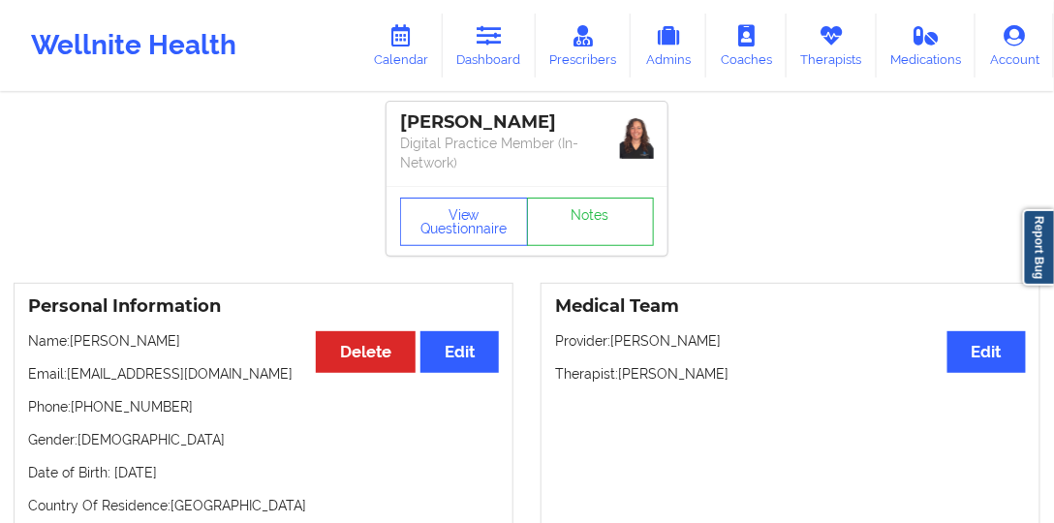
click at [143, 409] on p "Phone: [PHONE_NUMBER]" at bounding box center [263, 406] width 471 height 19
copy p "15615680671"
click at [621, 146] on img at bounding box center [637, 137] width 34 height 44
click at [634, 146] on img at bounding box center [637, 137] width 34 height 44
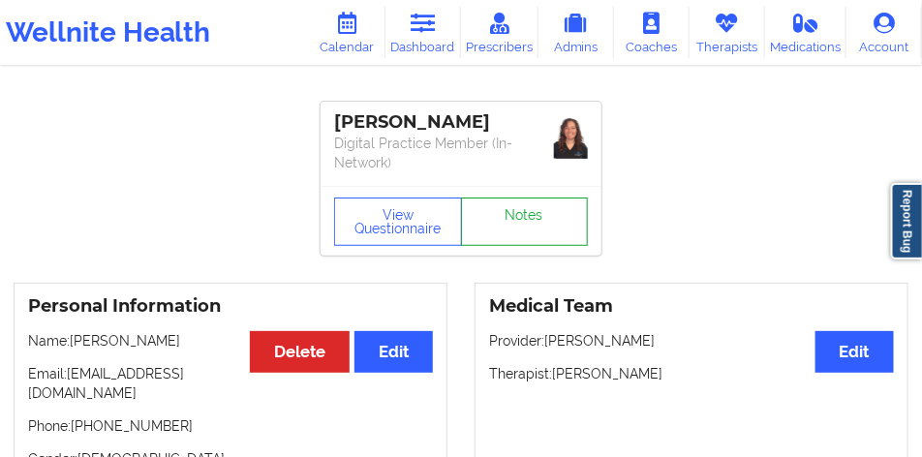
click at [509, 216] on link "Notes" at bounding box center [525, 222] width 128 height 48
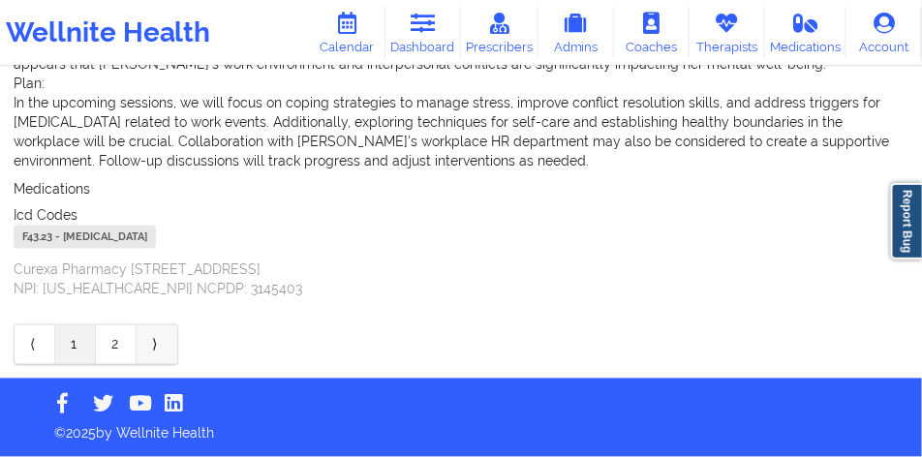
click at [154, 341] on link "⟩" at bounding box center [157, 344] width 41 height 39
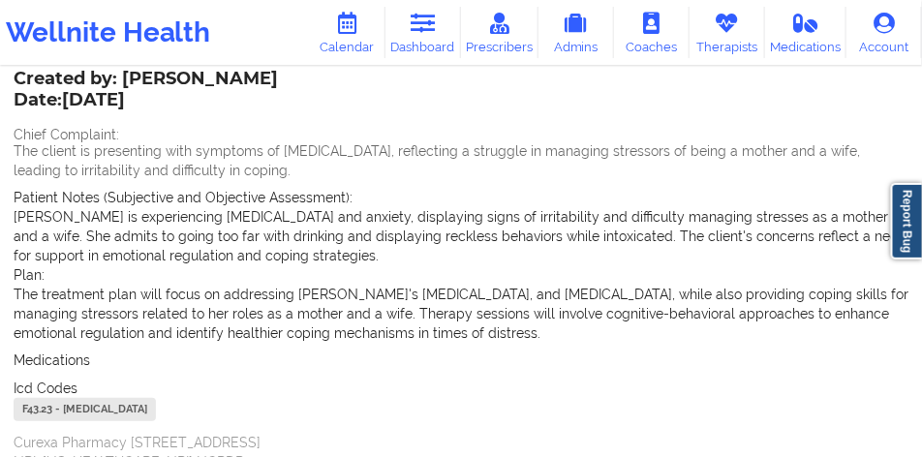
scroll to position [194, 0]
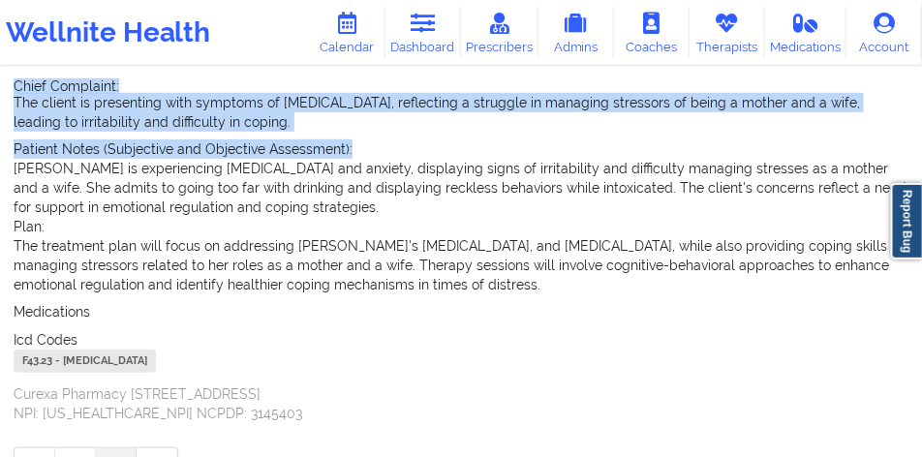
drag, startPoint x: 0, startPoint y: 167, endPoint x: -1, endPoint y: 144, distance: 22.3
click at [0, 144] on html "Wellnite Health Calendar Dashboard Prescribers Admins Coaches Therapists Medica…" at bounding box center [461, 34] width 922 height 457
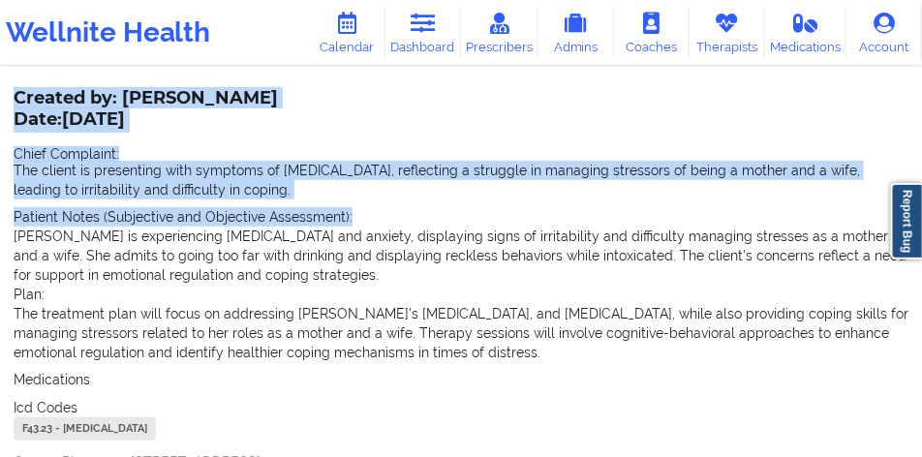
scroll to position [0, 0]
